Goal: Information Seeking & Learning: Learn about a topic

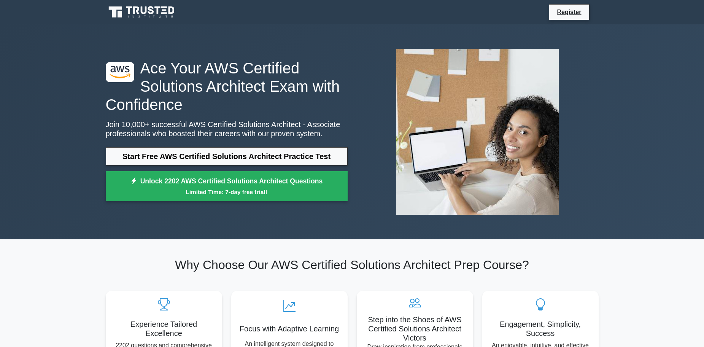
drag, startPoint x: 163, startPoint y: 198, endPoint x: 179, endPoint y: 111, distance: 88.3
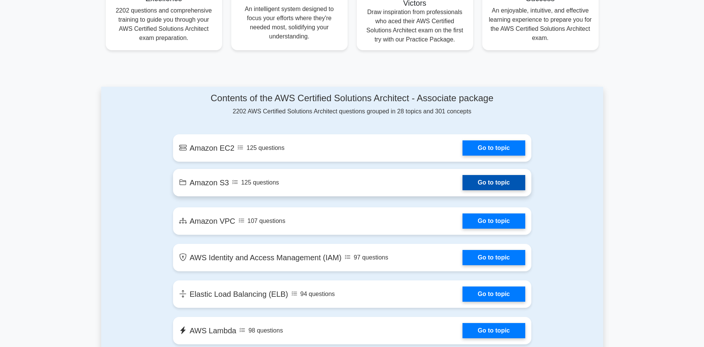
scroll to position [342, 0]
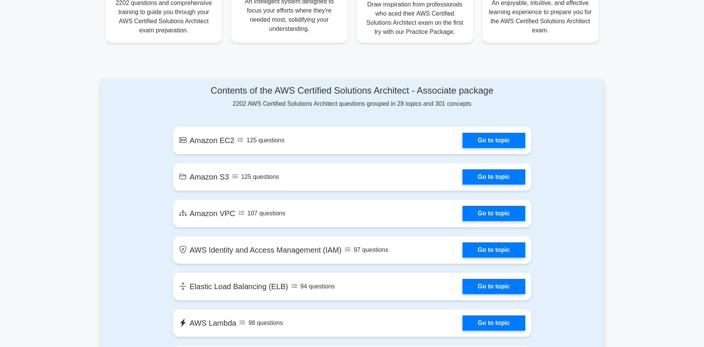
click at [294, 92] on h4 "Contents of the AWS Certified Solutions Architect - Associate package" at bounding box center [352, 90] width 358 height 11
drag, startPoint x: 294, startPoint y: 92, endPoint x: 275, endPoint y: 92, distance: 19.4
click at [275, 92] on h4 "Contents of the AWS Certified Solutions Architect - Associate package" at bounding box center [352, 90] width 358 height 11
drag, startPoint x: 346, startPoint y: 87, endPoint x: 442, endPoint y: 96, distance: 96.2
click at [448, 92] on h4 "Contents of the AWS Certified Solutions Architect - Associate package" at bounding box center [352, 90] width 358 height 11
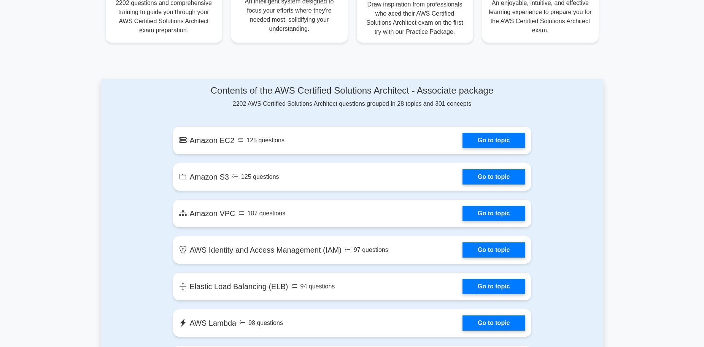
click at [375, 106] on div "Contents of the AWS Certified Solutions Architect - Associate package 2202 AWS …" at bounding box center [352, 96] width 358 height 23
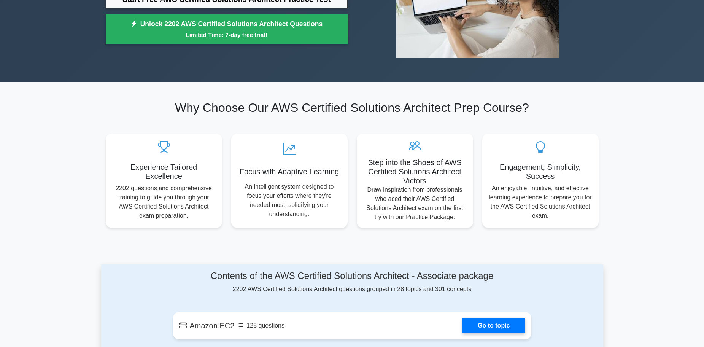
scroll to position [0, 0]
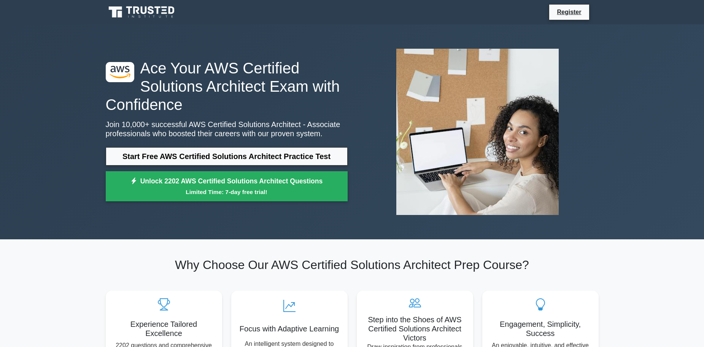
drag, startPoint x: 152, startPoint y: 208, endPoint x: 165, endPoint y: 119, distance: 90.0
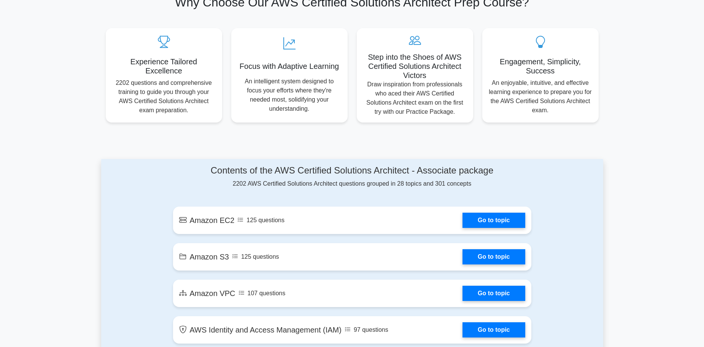
scroll to position [266, 0]
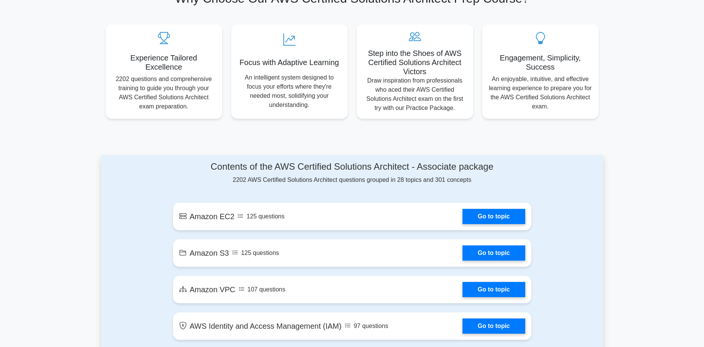
drag, startPoint x: 398, startPoint y: 181, endPoint x: 475, endPoint y: 179, distance: 76.8
click at [475, 179] on div "Contents of the AWS Certified Solutions Architect - Associate package 2202 AWS …" at bounding box center [352, 172] width 358 height 23
click at [457, 180] on div "Contents of the AWS Certified Solutions Architect - Associate package 2202 AWS …" at bounding box center [352, 172] width 358 height 23
click at [419, 181] on div "Contents of the AWS Certified Solutions Architect - Associate package 2202 AWS …" at bounding box center [352, 172] width 358 height 23
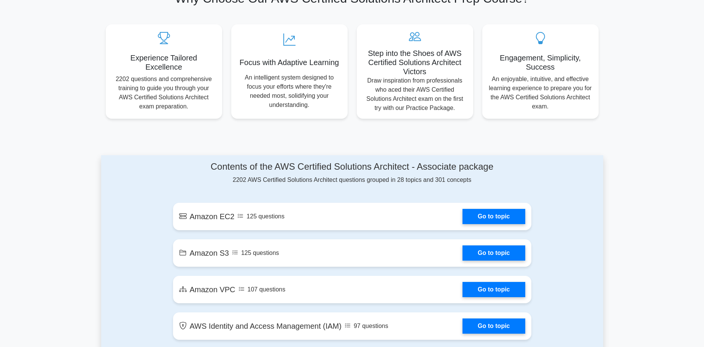
drag, startPoint x: 469, startPoint y: 185, endPoint x: 461, endPoint y: 181, distance: 8.7
click at [461, 181] on div "Contents of the AWS Certified Solutions Architect - Associate package 2202 AWS …" at bounding box center [352, 172] width 358 height 23
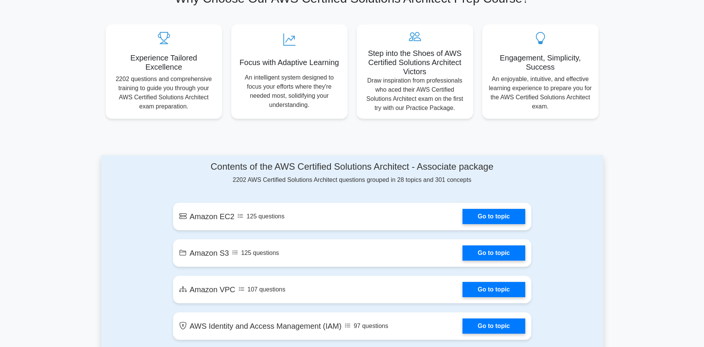
click at [453, 180] on div "Contents of the AWS Certified Solutions Architect - Associate package 2202 AWS …" at bounding box center [352, 172] width 358 height 23
click at [439, 180] on div "Contents of the AWS Certified Solutions Architect - Associate package 2202 AWS …" at bounding box center [352, 172] width 358 height 23
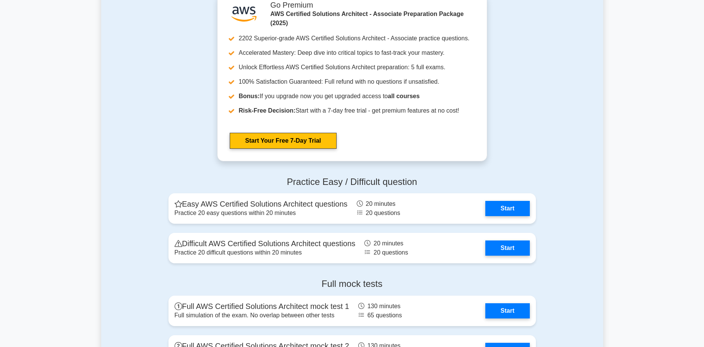
scroll to position [1520, 0]
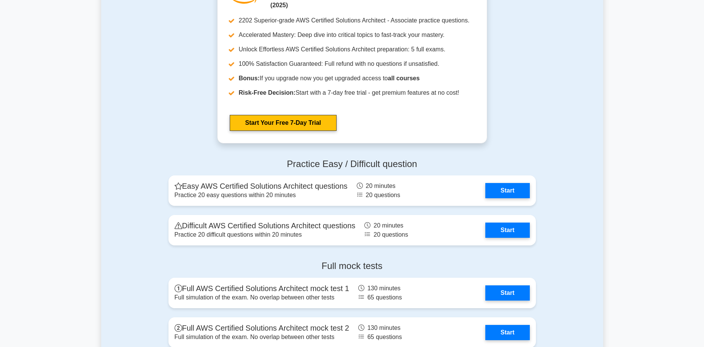
click at [151, 226] on div "Practice Easy / Difficult question Easy AWS Certified Solutions Architect quest…" at bounding box center [352, 203] width 502 height 102
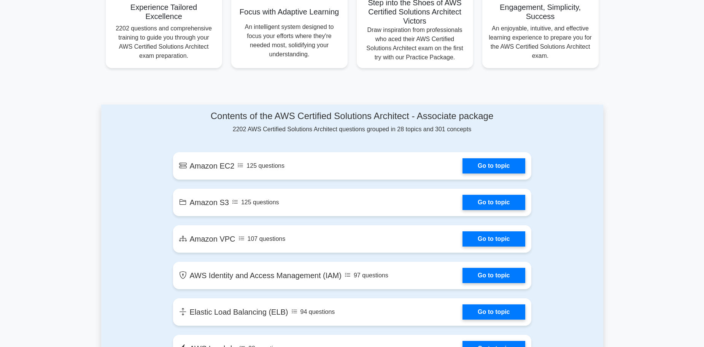
scroll to position [0, 0]
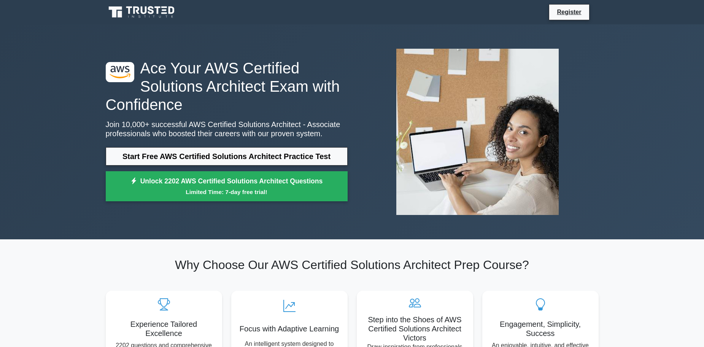
drag, startPoint x: 149, startPoint y: 203, endPoint x: 175, endPoint y: 43, distance: 161.5
click at [318, 100] on h1 "Ace Your AWS Certified Solutions Architect Exam with Confidence" at bounding box center [227, 86] width 242 height 55
drag, startPoint x: 318, startPoint y: 100, endPoint x: 282, endPoint y: 99, distance: 35.7
click at [282, 99] on h1 "Ace Your AWS Certified Solutions Architect Exam with Confidence" at bounding box center [227, 86] width 242 height 55
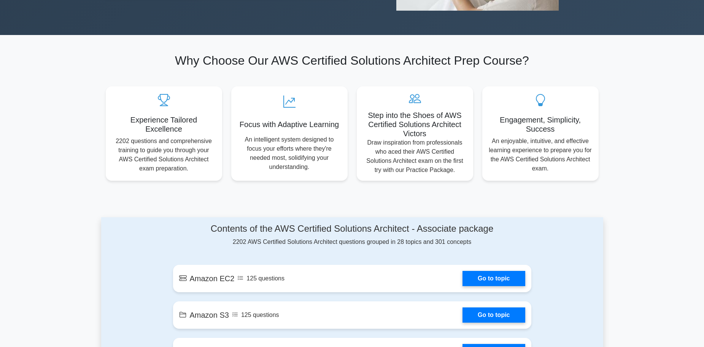
scroll to position [228, 0]
